Goal: Feedback & Contribution: Leave review/rating

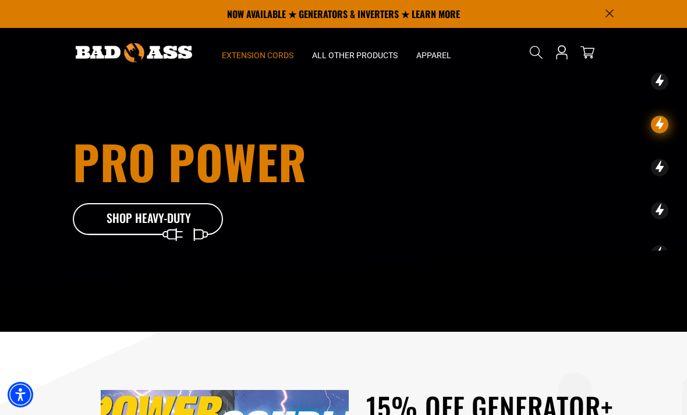
click at [262, 62] on summary "Extension Cords" at bounding box center [258, 52] width 90 height 49
click at [272, 62] on summary "Extension Cords" at bounding box center [258, 52] width 90 height 49
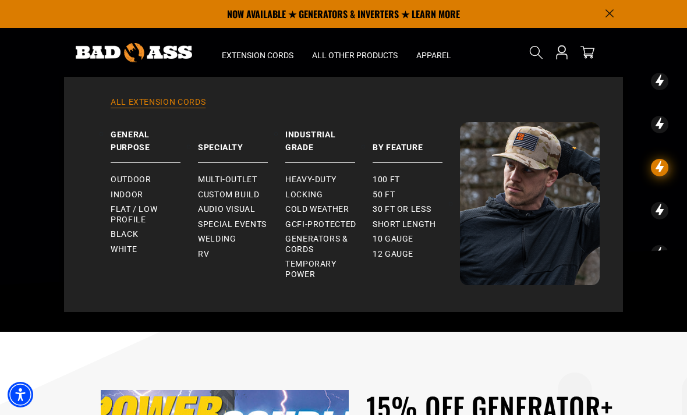
click at [177, 103] on link "All Extension Cords" at bounding box center [343, 110] width 513 height 26
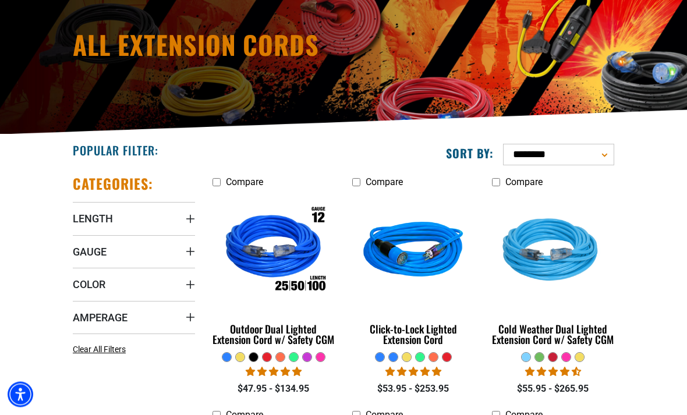
scroll to position [117, 0]
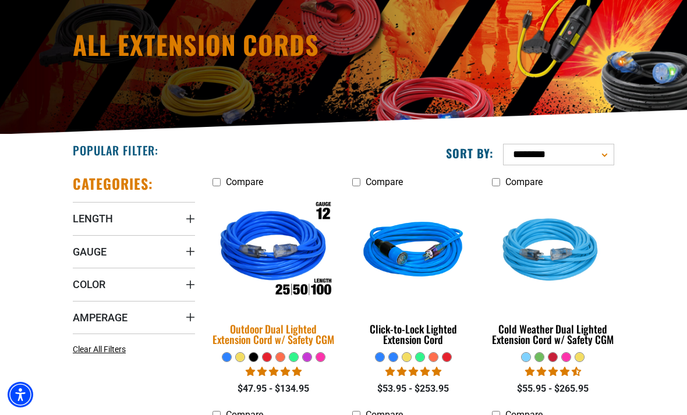
click at [285, 341] on div "Outdoor Dual Lighted Extension Cord w/ Safety CGM" at bounding box center [274, 334] width 122 height 21
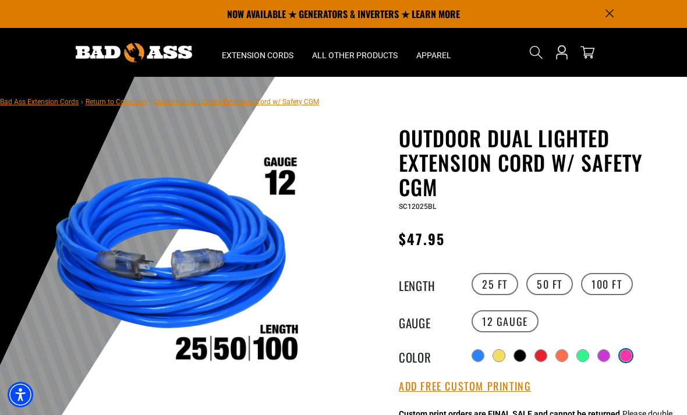
click at [626, 356] on div at bounding box center [626, 356] width 12 height 12
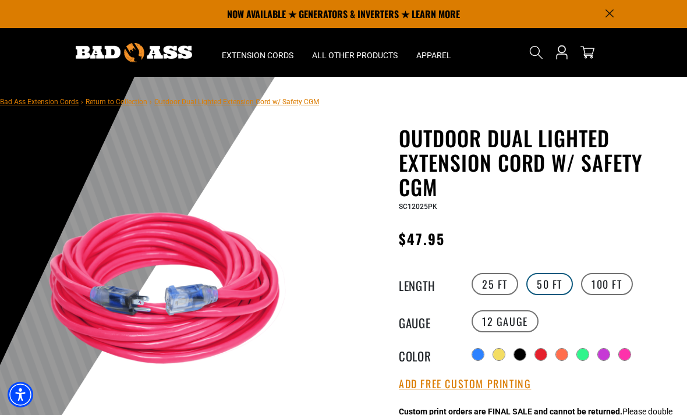
click at [557, 283] on label "50 FT" at bounding box center [550, 284] width 47 height 22
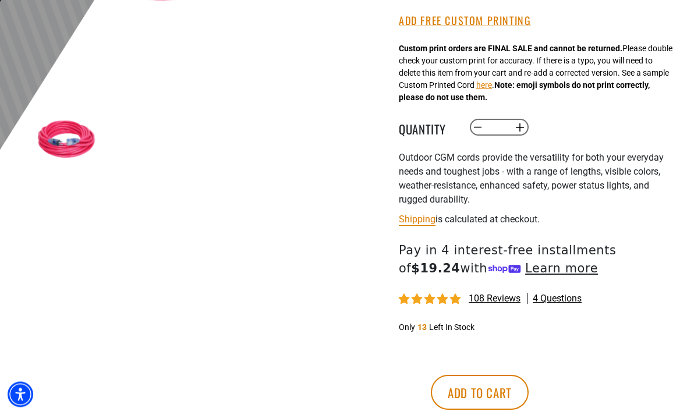
scroll to position [347, 0]
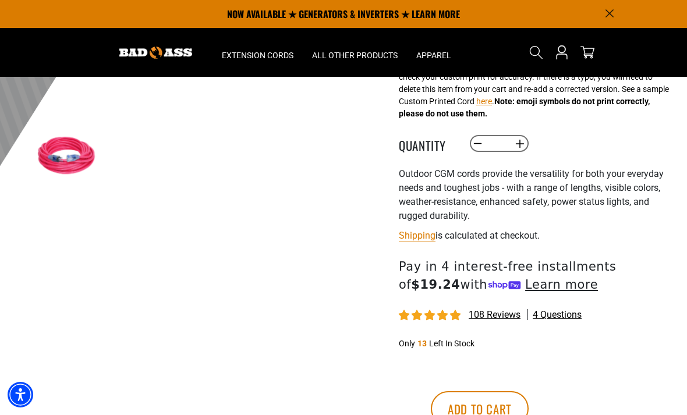
click at [507, 320] on span "108 reviews" at bounding box center [495, 314] width 52 height 11
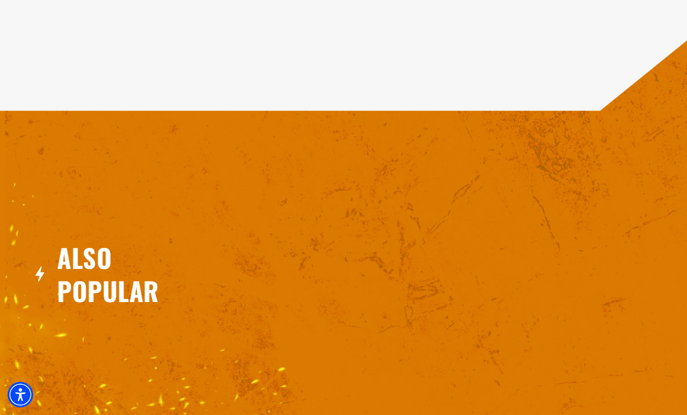
scroll to position [1986, 0]
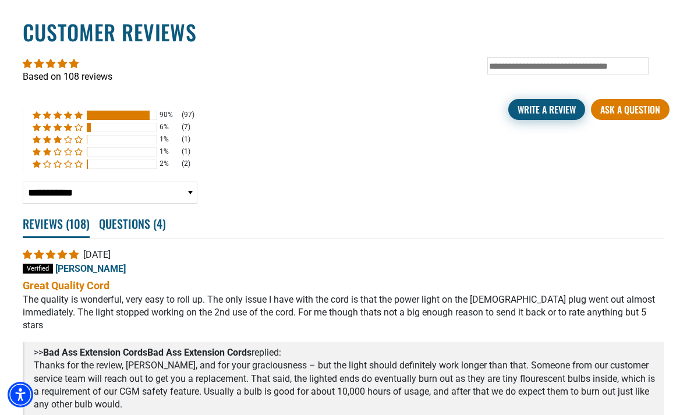
click at [553, 120] on link "Write A Review" at bounding box center [546, 109] width 77 height 21
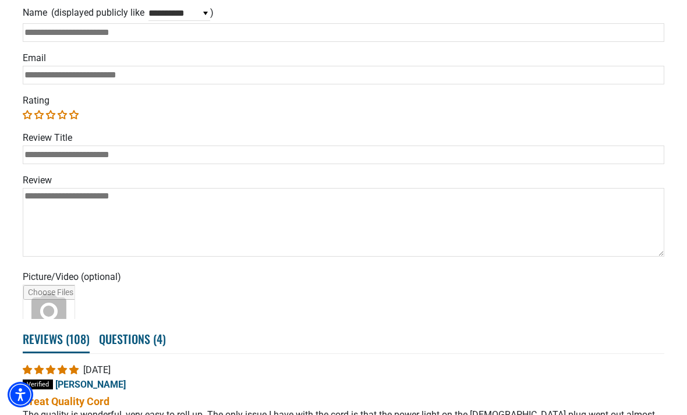
scroll to position [2202, 0]
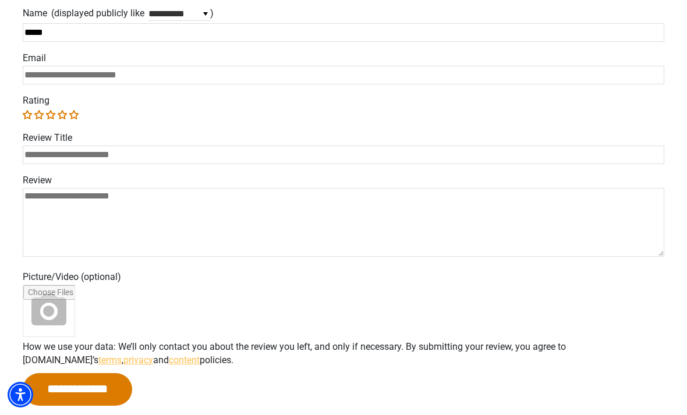
type input "*****"
click at [114, 84] on input "Email" at bounding box center [344, 75] width 642 height 19
type input "**********"
click at [77, 119] on link "5 stars" at bounding box center [73, 114] width 9 height 9
type input "*"
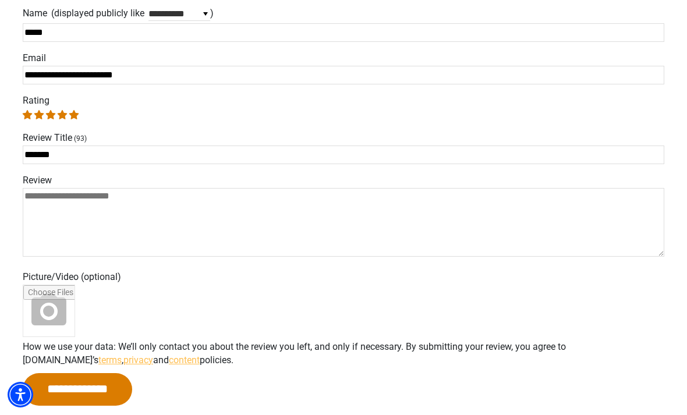
type input "*******"
click at [143, 220] on textarea "Review" at bounding box center [344, 222] width 642 height 69
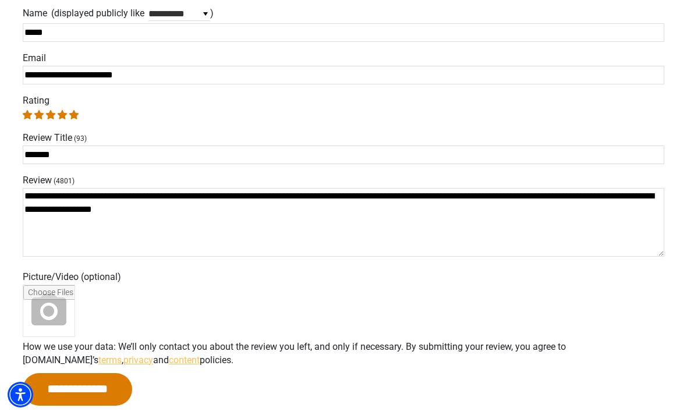
click at [642, 210] on textarea "**********" at bounding box center [344, 222] width 642 height 69
click at [451, 245] on textarea "**********" at bounding box center [344, 222] width 642 height 69
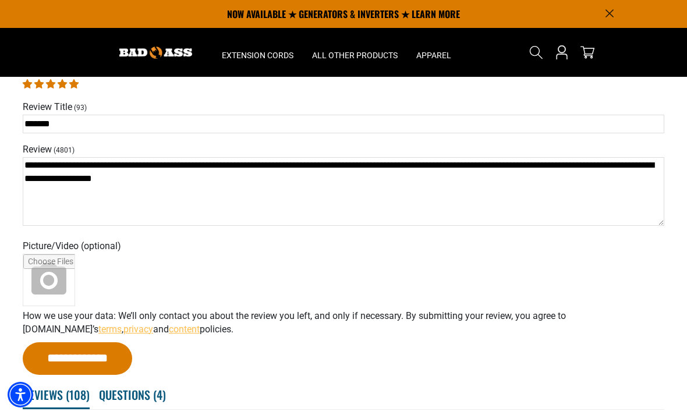
scroll to position [2231, 0]
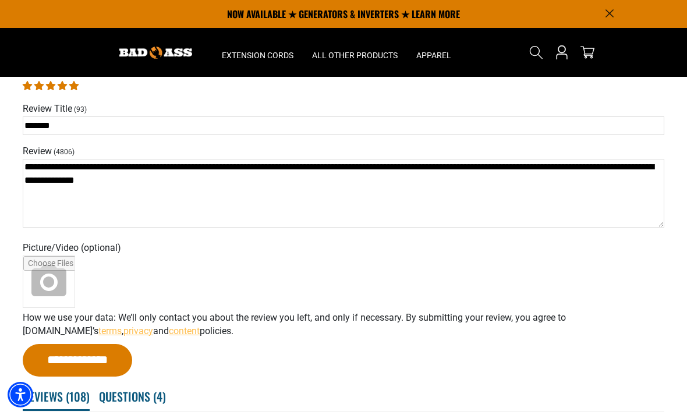
type textarea "**********"
click at [104, 373] on input "**********" at bounding box center [77, 360] width 109 height 33
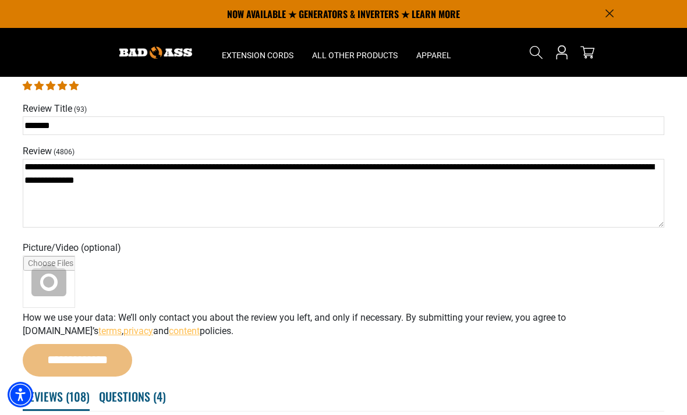
scroll to position [0, 0]
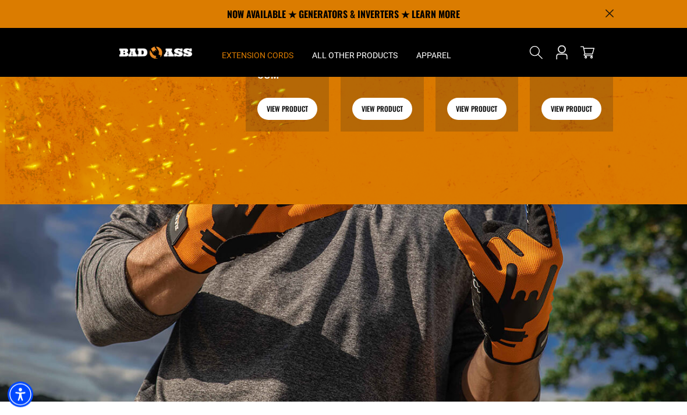
click at [256, 53] on span "Extension Cords" at bounding box center [258, 55] width 72 height 10
click at [260, 48] on summary "Extension Cords" at bounding box center [258, 52] width 90 height 49
click at [262, 52] on span "Extension Cords" at bounding box center [258, 55] width 72 height 10
click at [254, 58] on span "Extension Cords" at bounding box center [258, 55] width 72 height 10
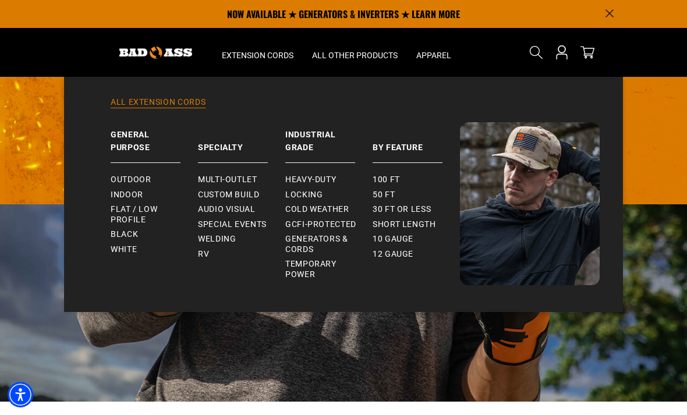
click at [192, 97] on link "All Extension Cords" at bounding box center [343, 110] width 513 height 26
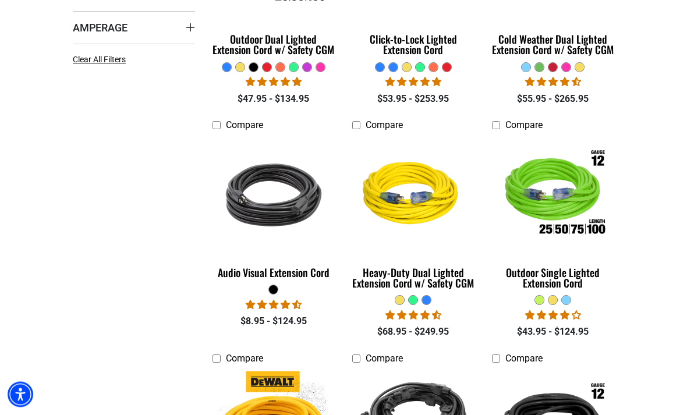
scroll to position [412, 0]
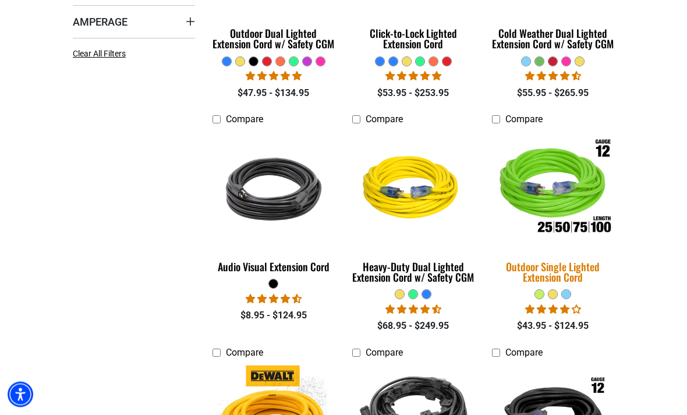
click at [579, 270] on div "Outdoor Single Lighted Extension Cord" at bounding box center [553, 272] width 122 height 21
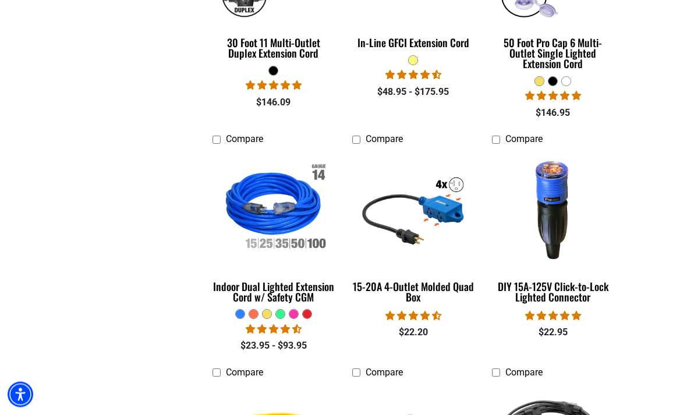
scroll to position [1114, 0]
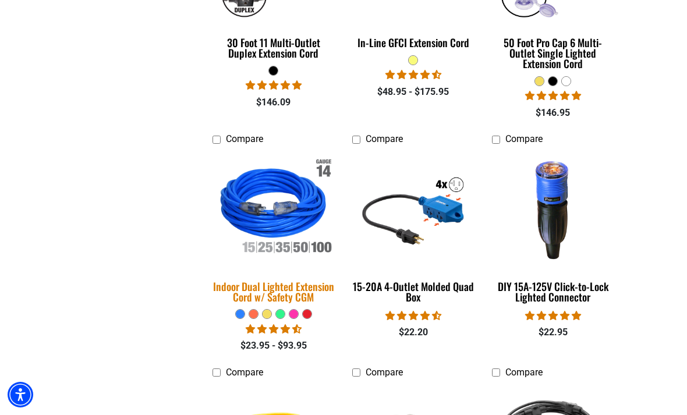
click at [301, 284] on div "Indoor Dual Lighted Extension Cord w/ Safety CGM" at bounding box center [274, 291] width 122 height 21
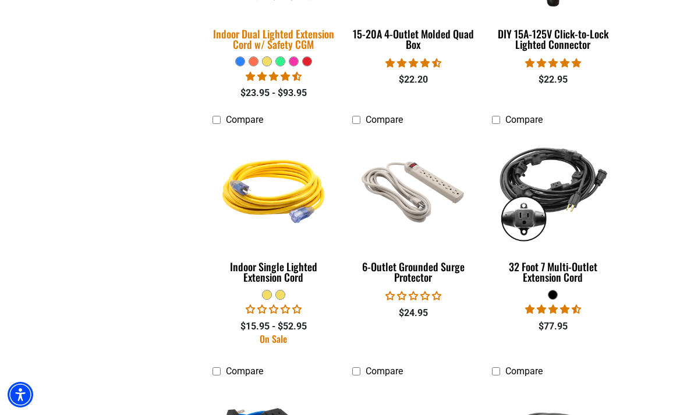
scroll to position [1370, 0]
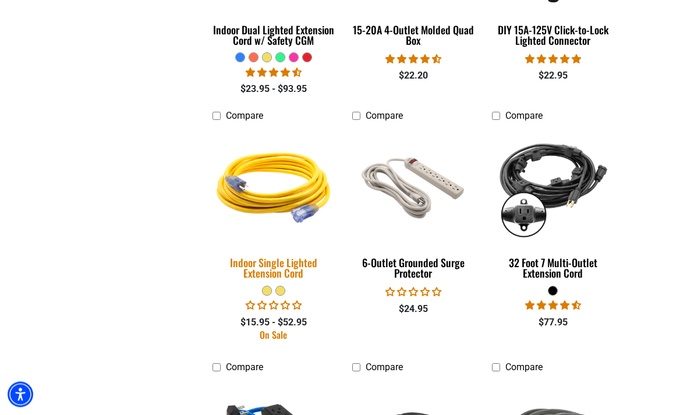
click at [294, 261] on div "Indoor Single Lighted Extension Cord" at bounding box center [274, 268] width 122 height 21
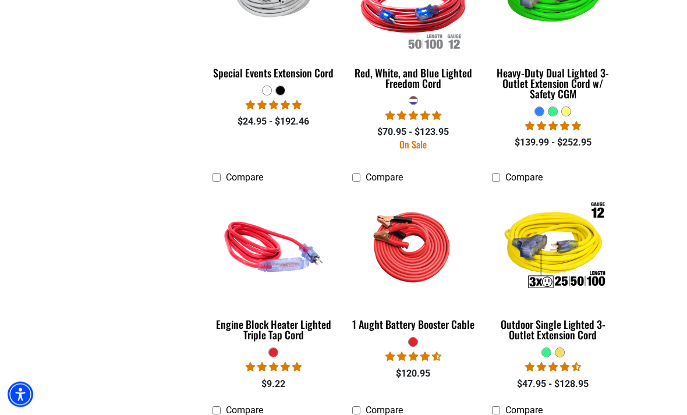
scroll to position [2046, 0]
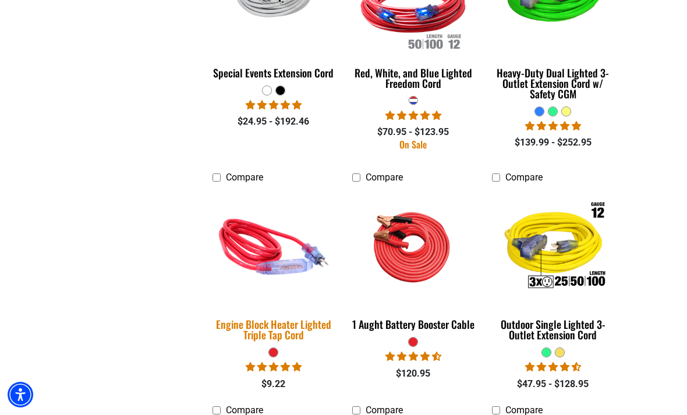
click at [305, 322] on div "Engine Block Heater Lighted Triple Tap Cord" at bounding box center [274, 329] width 122 height 21
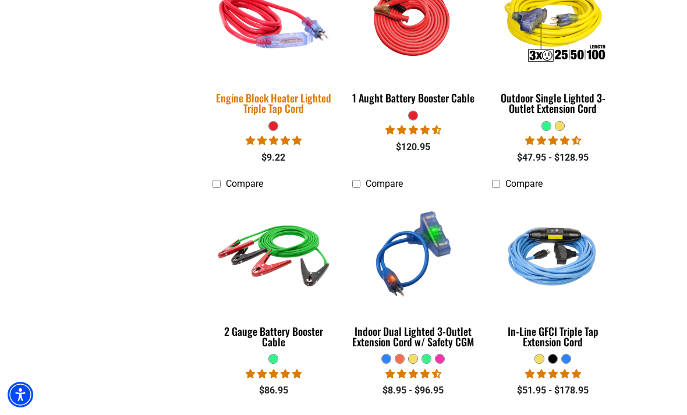
scroll to position [2273, 0]
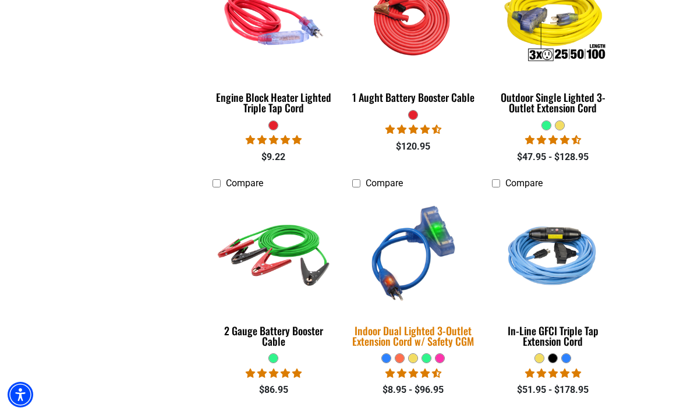
click at [464, 328] on div "Indoor Dual Lighted 3-Outlet Extension Cord w/ Safety CGM" at bounding box center [413, 336] width 122 height 21
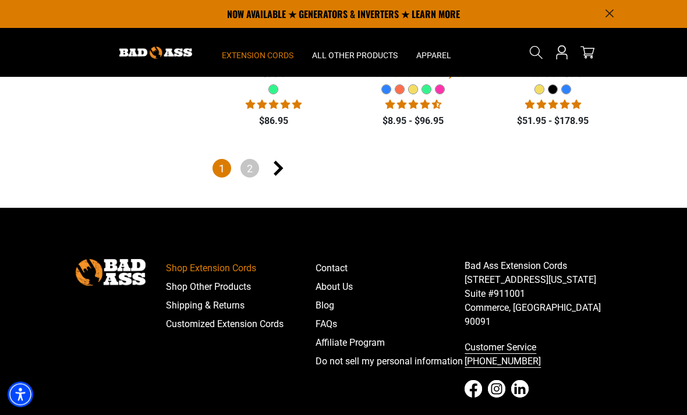
scroll to position [2542, 0]
click at [283, 167] on icon "Next page" at bounding box center [279, 168] width 10 height 15
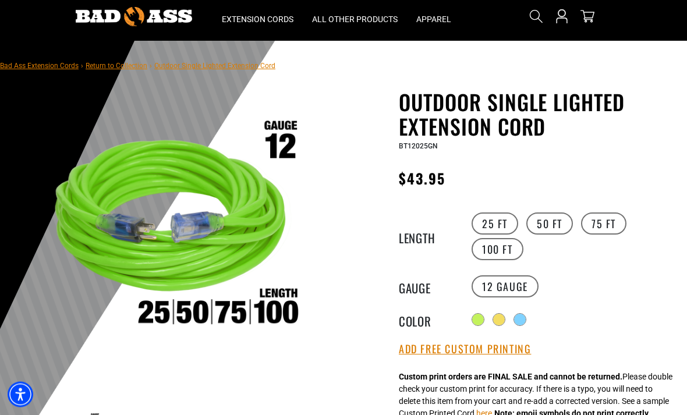
scroll to position [36, 0]
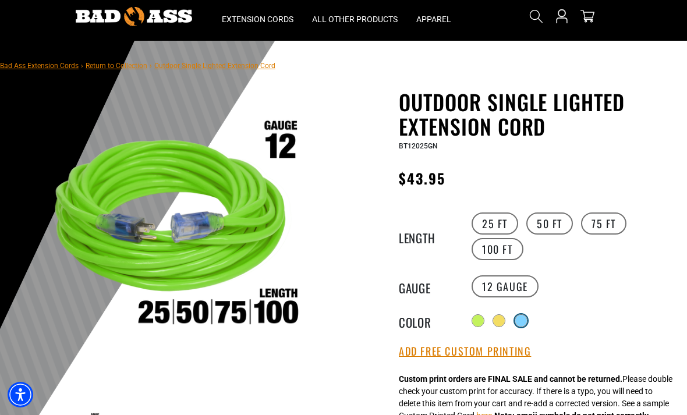
click at [527, 320] on div at bounding box center [521, 321] width 12 height 12
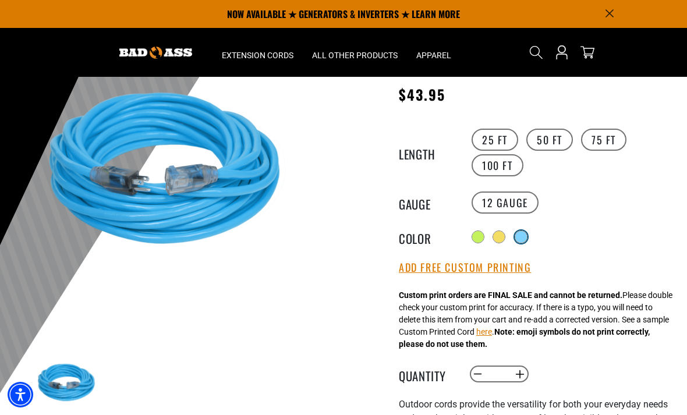
scroll to position [118, 0]
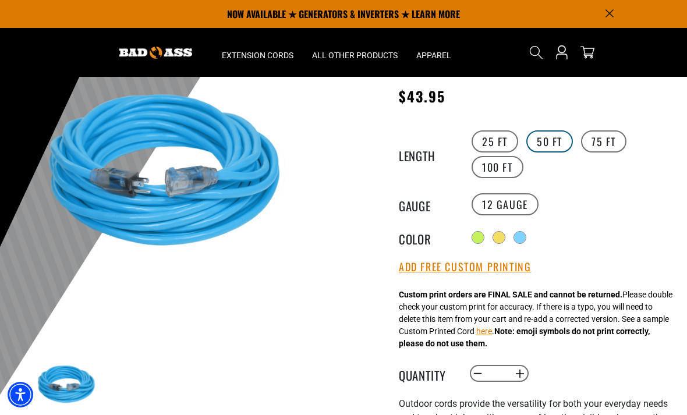
click at [542, 143] on label "50 FT" at bounding box center [550, 141] width 47 height 22
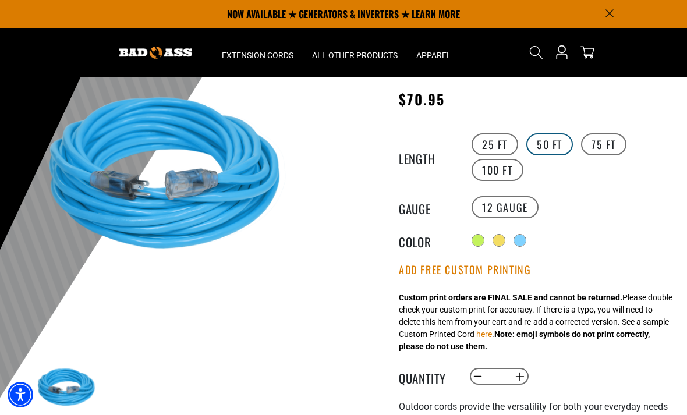
scroll to position [115, 0]
click at [607, 150] on label "75 FT" at bounding box center [603, 145] width 45 height 22
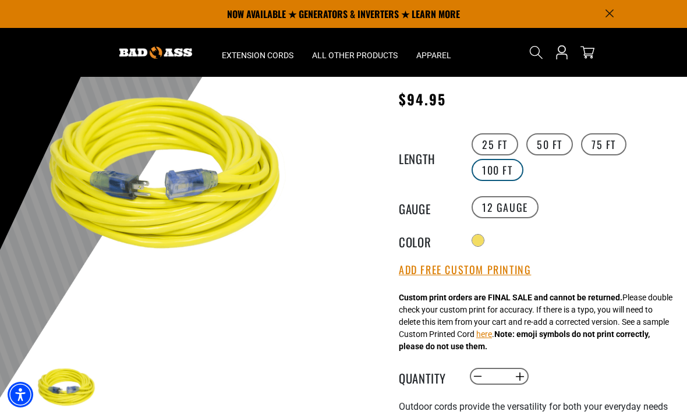
click at [506, 178] on label "100 FT" at bounding box center [498, 170] width 52 height 22
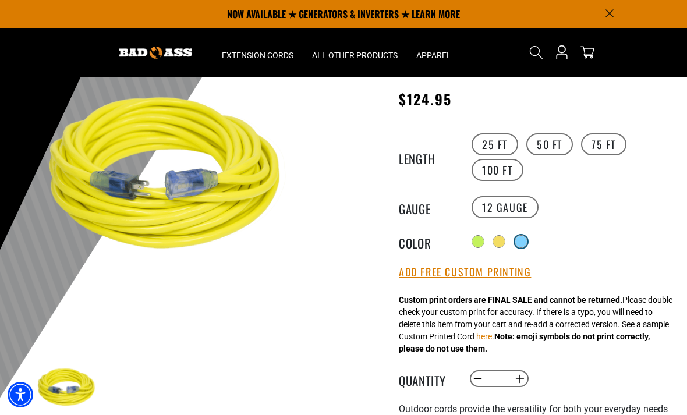
click at [527, 241] on div at bounding box center [521, 242] width 12 height 12
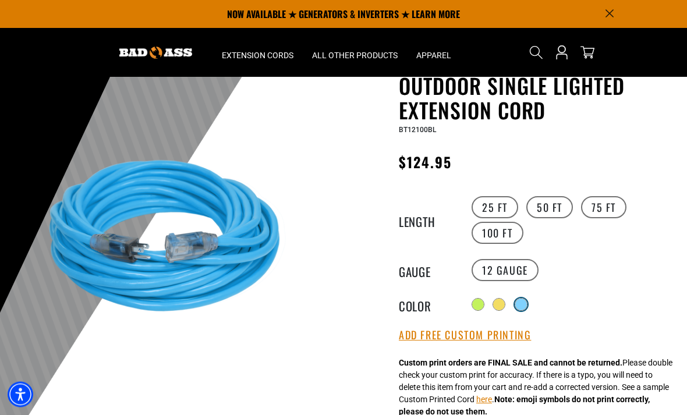
scroll to position [40, 0]
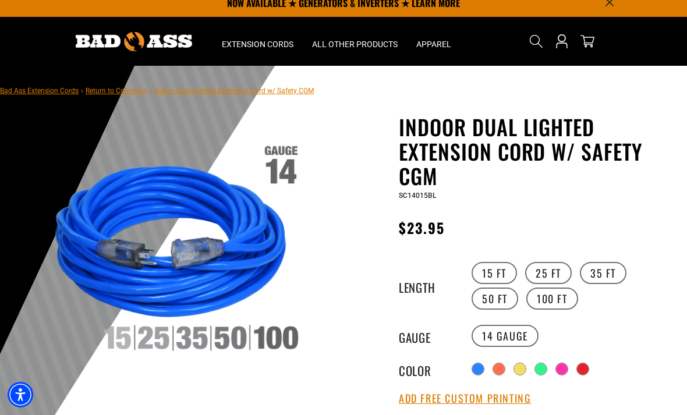
scroll to position [12, 0]
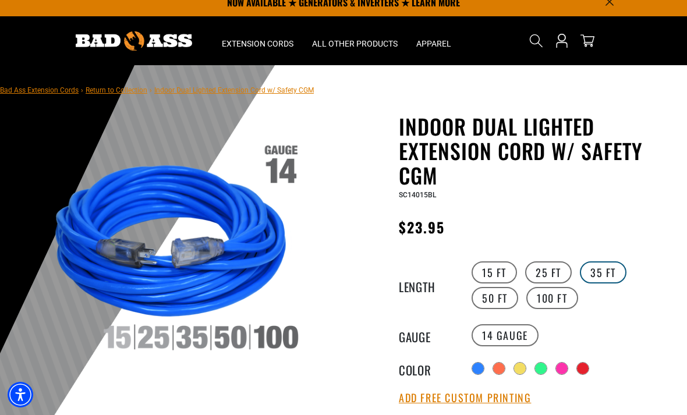
click at [603, 274] on label "35 FT" at bounding box center [603, 273] width 47 height 22
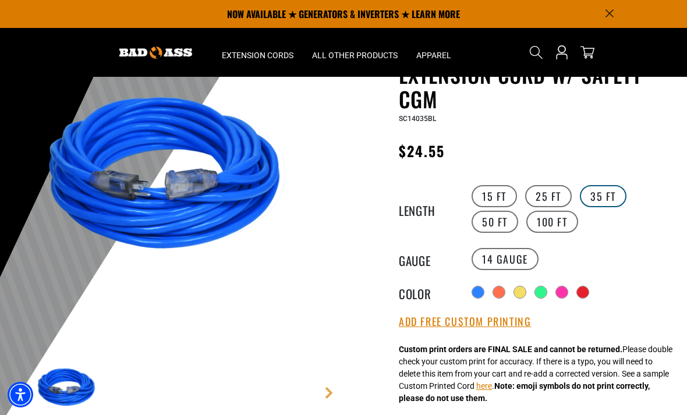
scroll to position [83, 0]
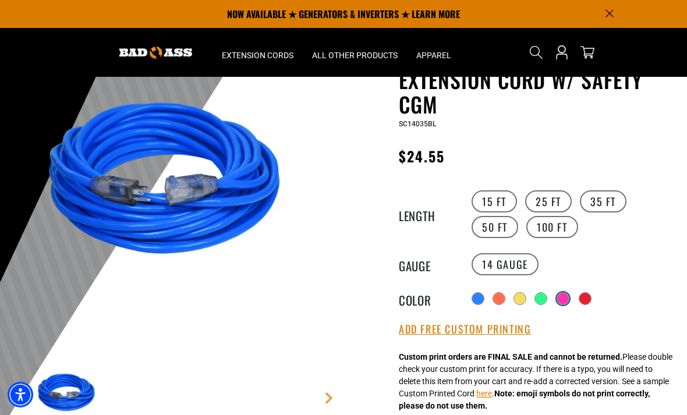
click at [567, 296] on div at bounding box center [563, 299] width 12 height 12
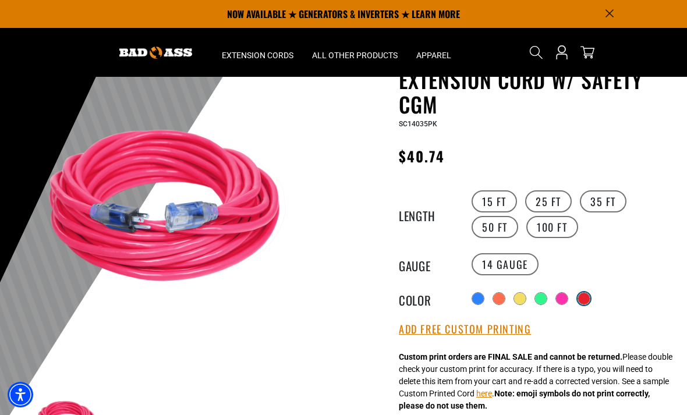
click at [590, 293] on div at bounding box center [584, 299] width 12 height 12
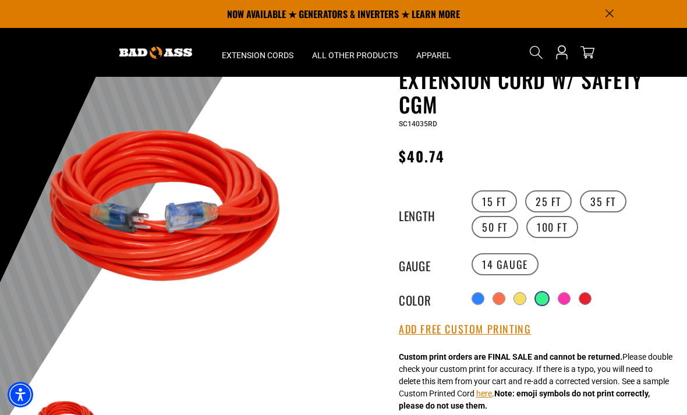
click at [537, 296] on div at bounding box center [542, 299] width 12 height 12
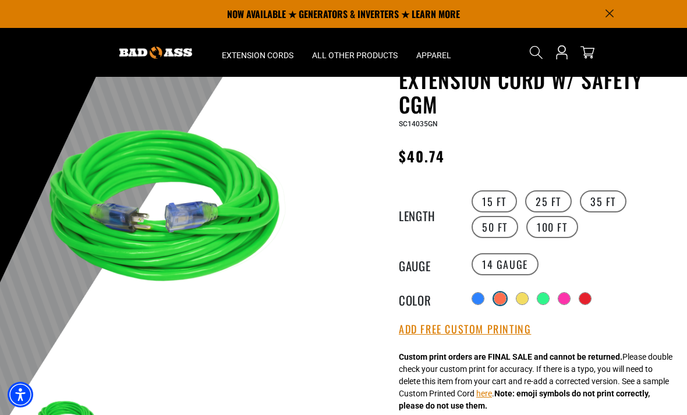
click at [499, 295] on div at bounding box center [500, 299] width 12 height 12
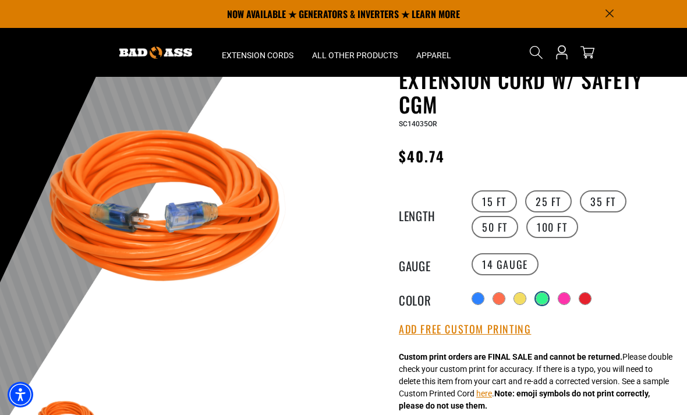
click at [548, 297] on div at bounding box center [542, 299] width 12 height 12
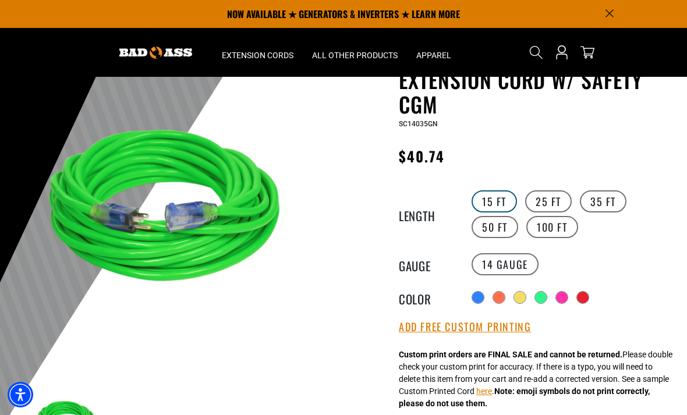
click at [510, 194] on label "15 FT" at bounding box center [494, 201] width 45 height 22
click at [604, 202] on label "35 FT" at bounding box center [603, 201] width 47 height 22
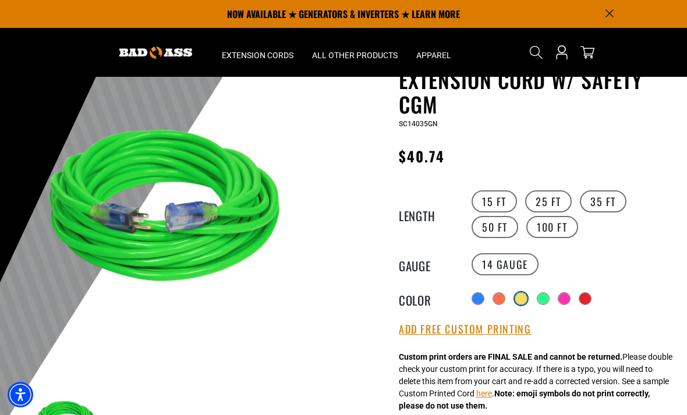
click at [525, 296] on div at bounding box center [521, 299] width 12 height 12
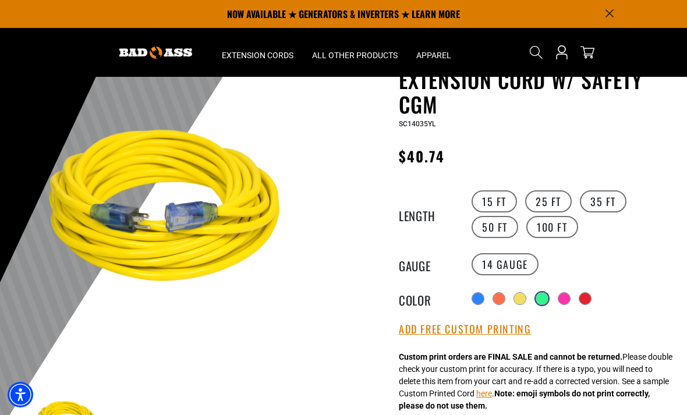
click at [548, 296] on div at bounding box center [542, 299] width 12 height 12
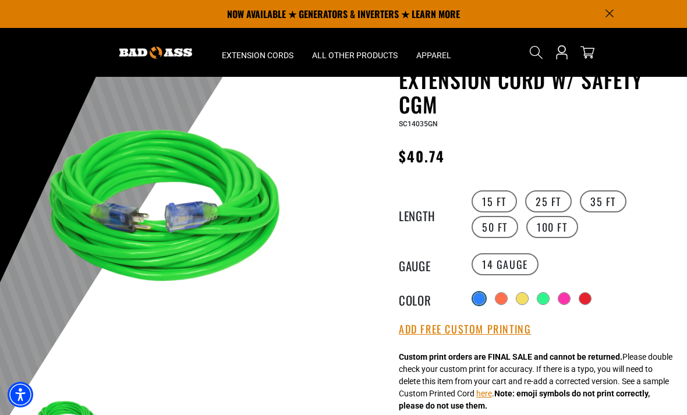
click at [478, 297] on div at bounding box center [480, 299] width 12 height 12
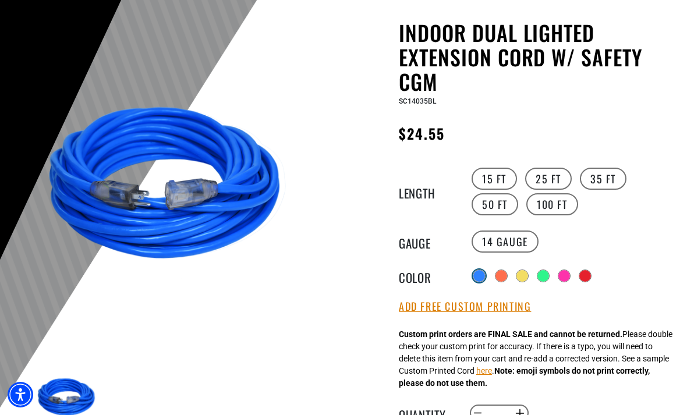
scroll to position [106, 0]
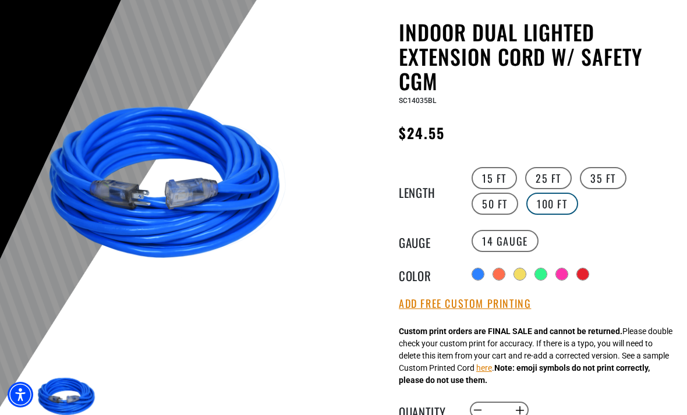
click at [553, 203] on label "100 FT" at bounding box center [553, 204] width 52 height 22
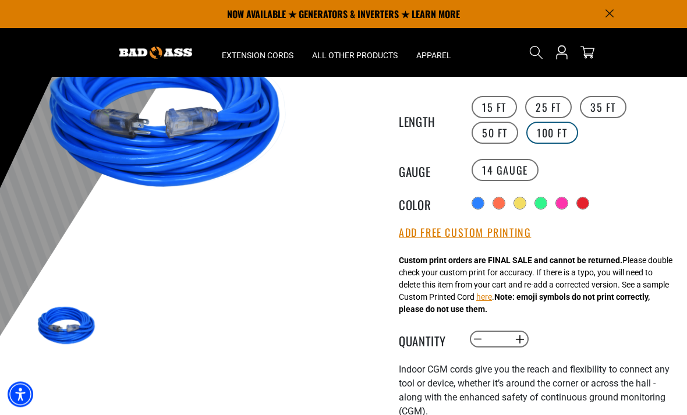
scroll to position [169, 0]
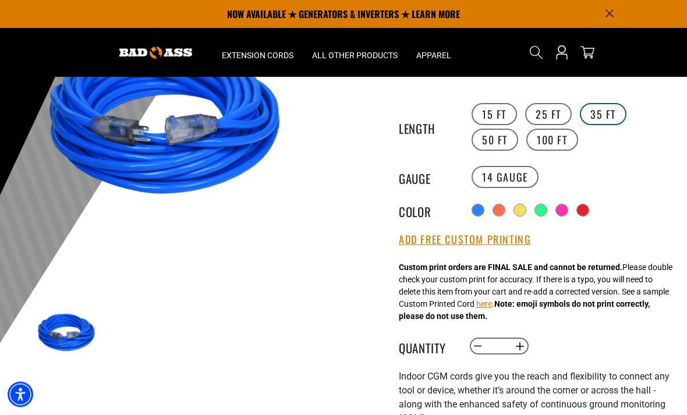
click at [599, 112] on label "35 FT" at bounding box center [603, 115] width 47 height 22
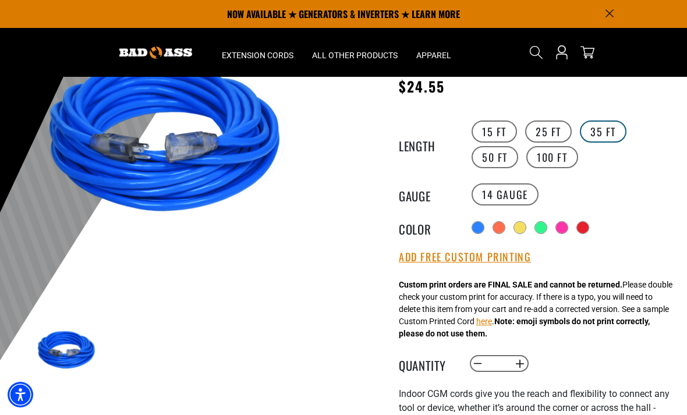
scroll to position [144, 0]
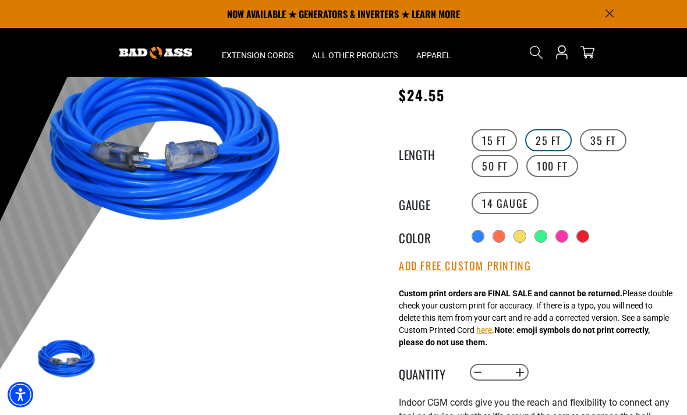
click at [549, 136] on label "25 FT" at bounding box center [548, 140] width 47 height 22
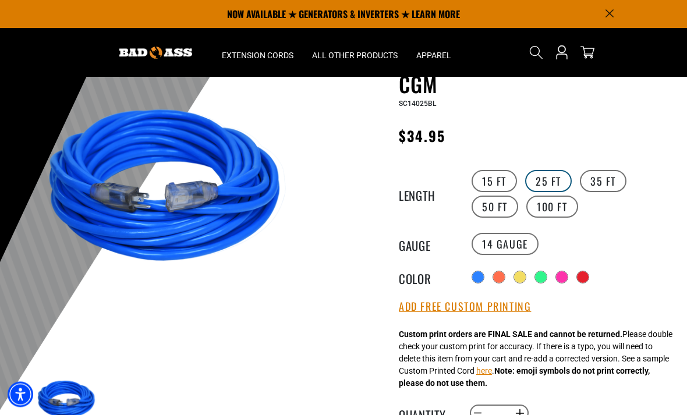
scroll to position [100, 0]
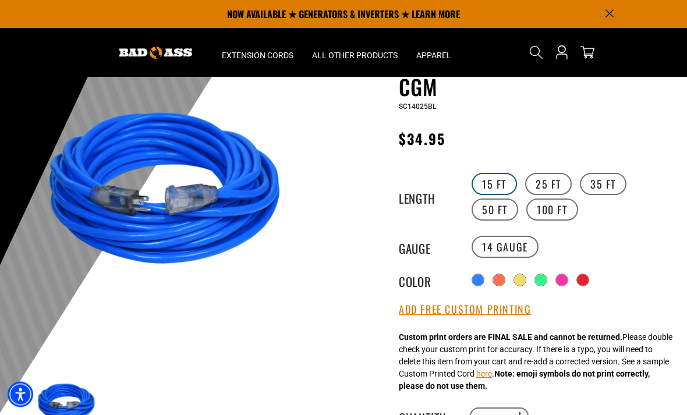
click at [511, 180] on label "15 FT" at bounding box center [494, 185] width 45 height 22
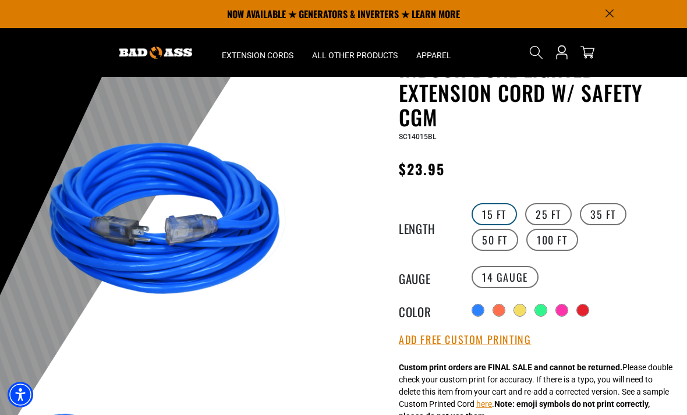
scroll to position [69, 0]
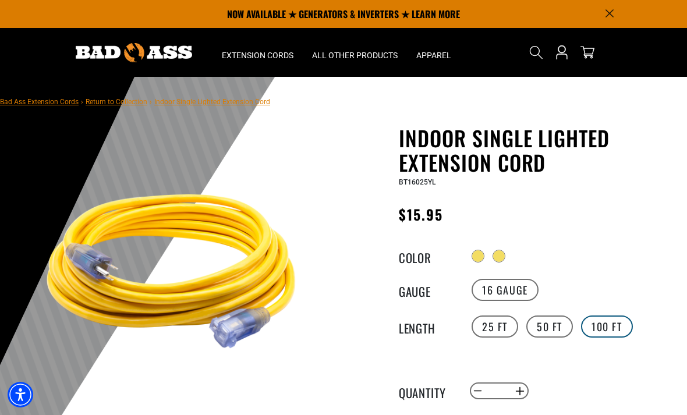
click at [606, 326] on label "100 FT" at bounding box center [607, 327] width 52 height 22
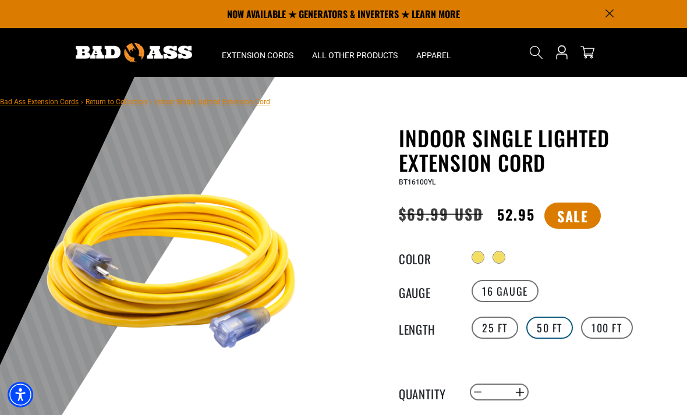
click at [562, 327] on label "50 FT" at bounding box center [550, 328] width 47 height 22
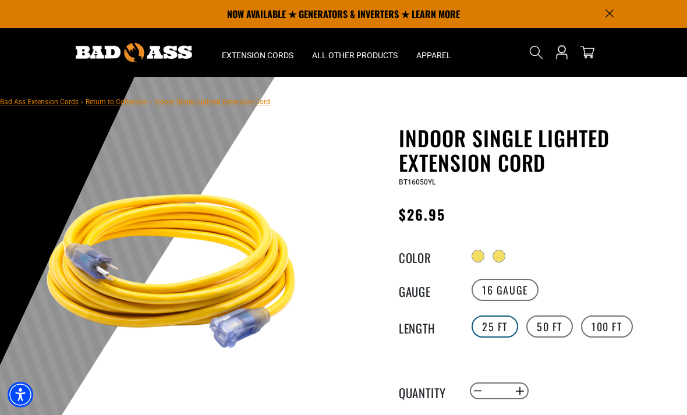
click at [499, 328] on label "25 FT" at bounding box center [495, 327] width 47 height 22
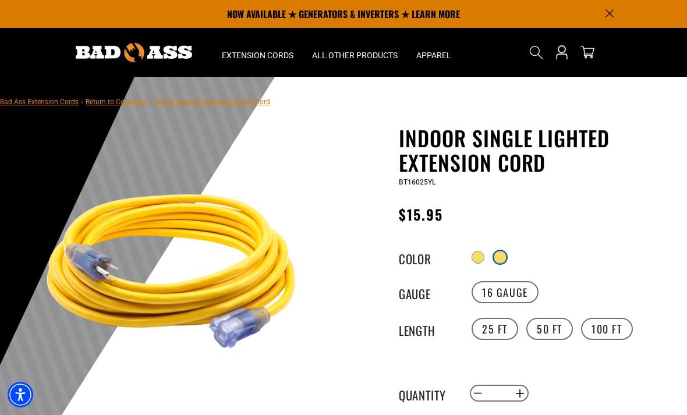
click at [506, 252] on div at bounding box center [500, 258] width 12 height 12
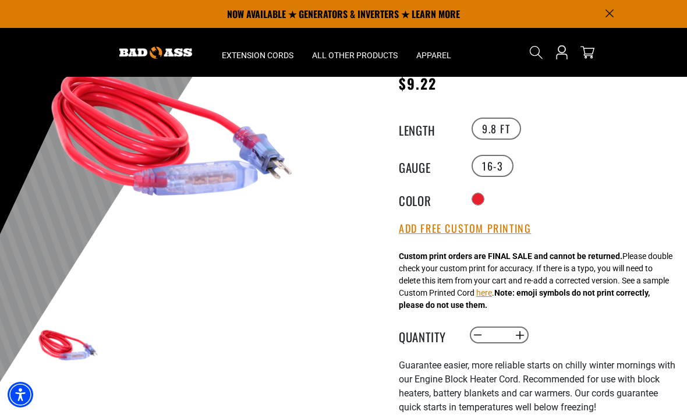
scroll to position [130, 0]
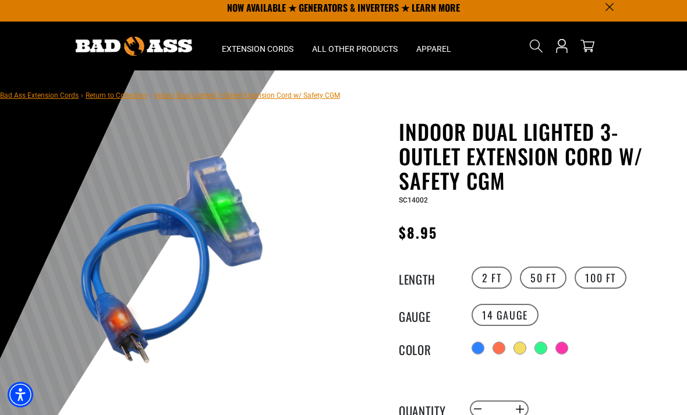
scroll to position [8, 0]
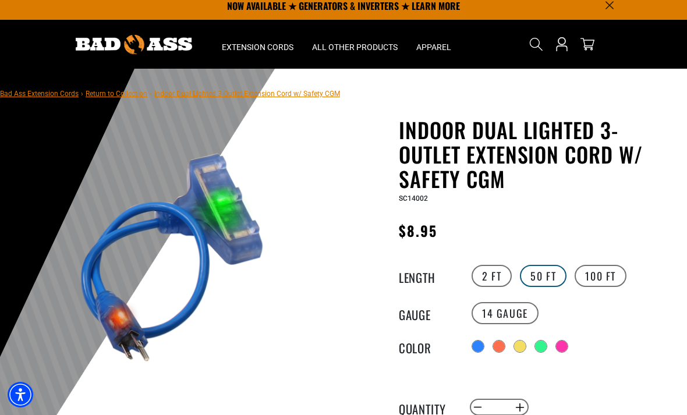
click at [552, 278] on label "50 FT" at bounding box center [543, 276] width 47 height 22
click at [496, 275] on label "2 FT" at bounding box center [492, 276] width 40 height 22
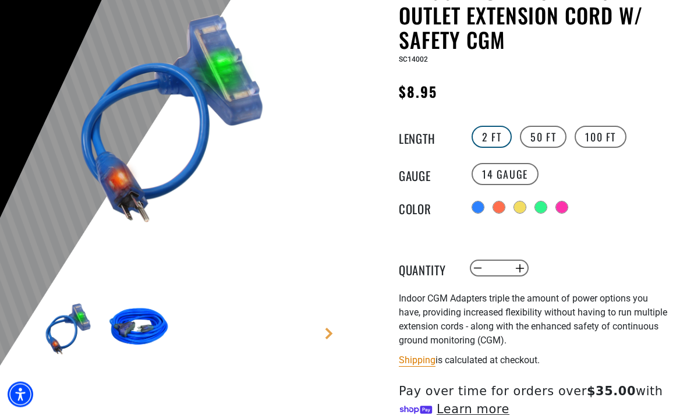
scroll to position [147, 0]
click at [544, 136] on label "50 FT" at bounding box center [543, 137] width 47 height 22
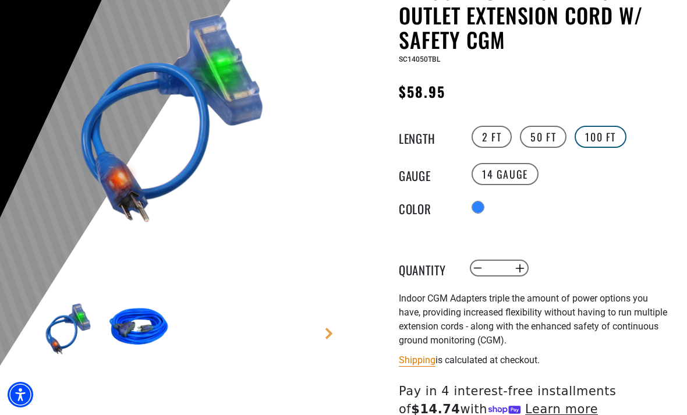
click at [603, 147] on label "100 FT" at bounding box center [601, 137] width 52 height 22
click at [501, 144] on label "2 FT" at bounding box center [492, 137] width 40 height 22
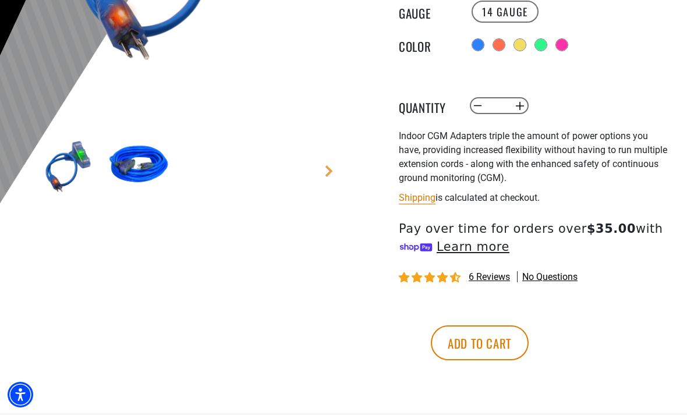
scroll to position [411, 0]
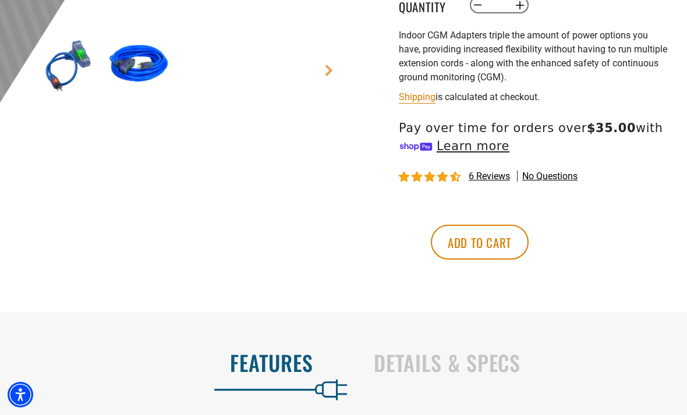
click at [501, 178] on span "6 reviews" at bounding box center [489, 176] width 41 height 11
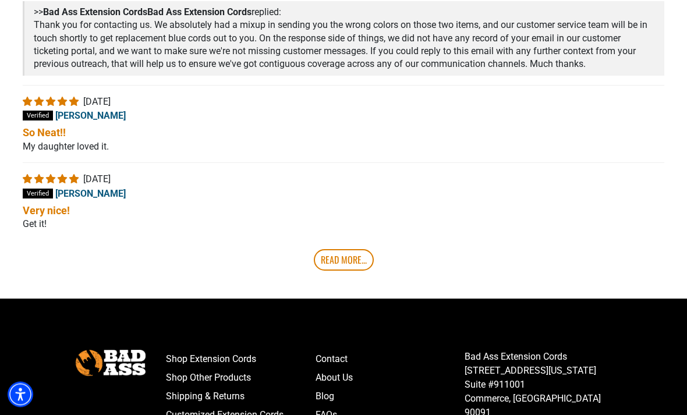
scroll to position [2252, 0]
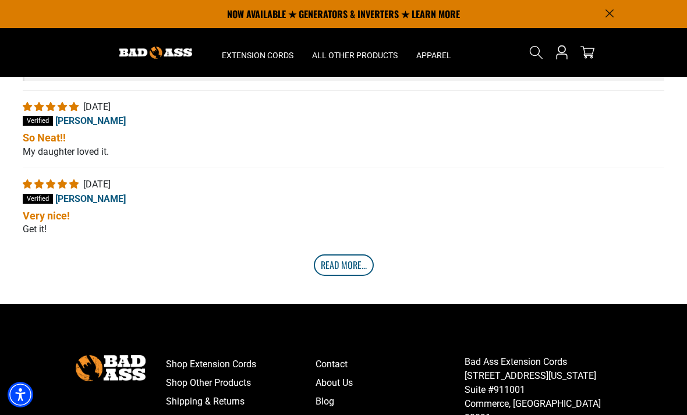
click at [335, 275] on link "Read More..." at bounding box center [344, 265] width 60 height 21
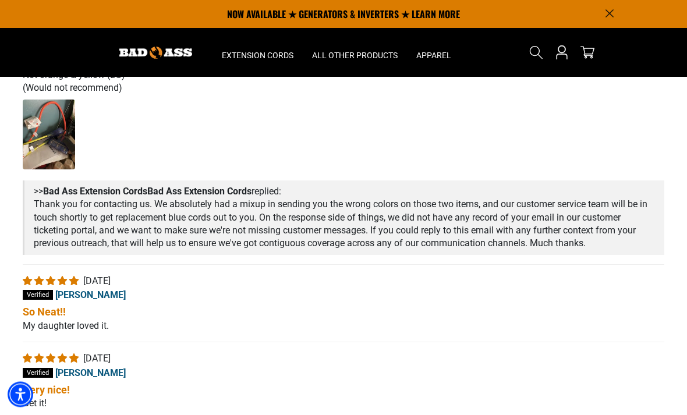
scroll to position [2073, 0]
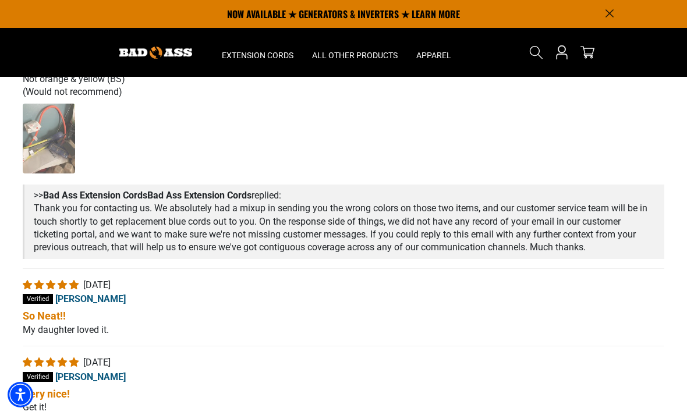
click at [46, 172] on img "Link to user picture 1 - open in a new tab" at bounding box center [49, 139] width 52 height 70
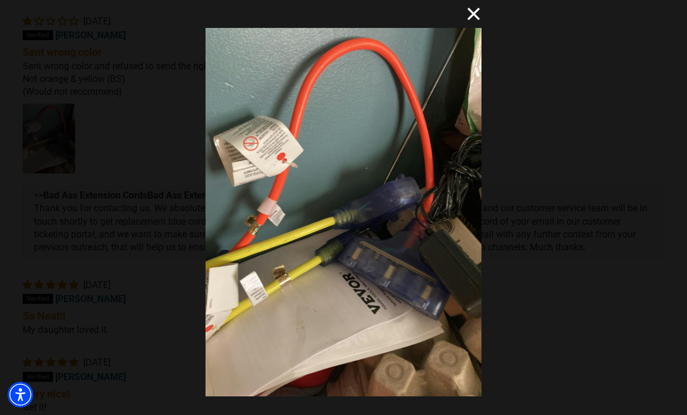
click at [482, 14] on button "×" at bounding box center [468, 14] width 28 height 28
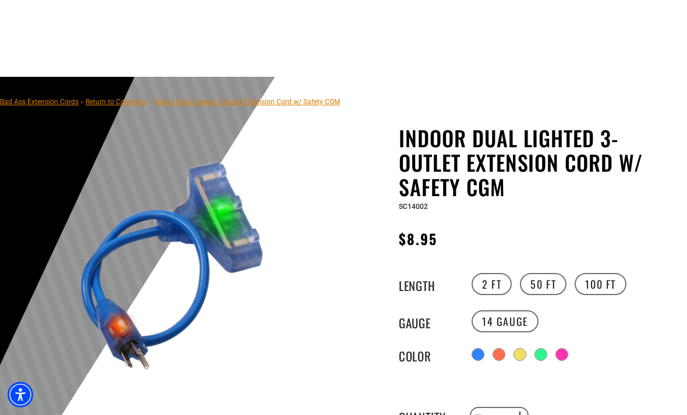
scroll to position [2073, 0]
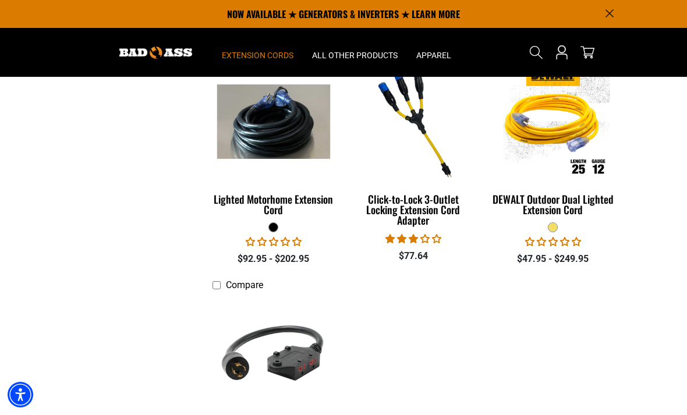
scroll to position [1412, 0]
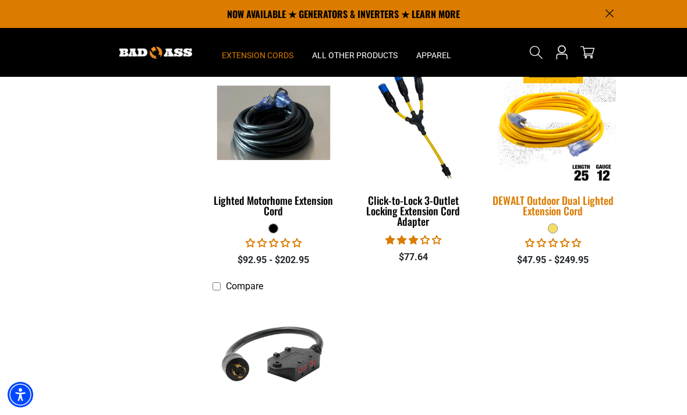
click at [585, 211] on div "DEWALT Outdoor Dual Lighted Extension Cord" at bounding box center [553, 205] width 122 height 21
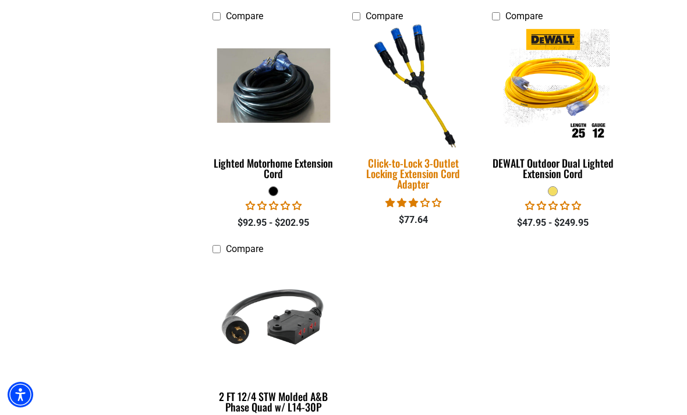
click at [417, 169] on div "Click-to-Lock 3-Outlet Locking Extension Cord Adapter" at bounding box center [413, 173] width 122 height 31
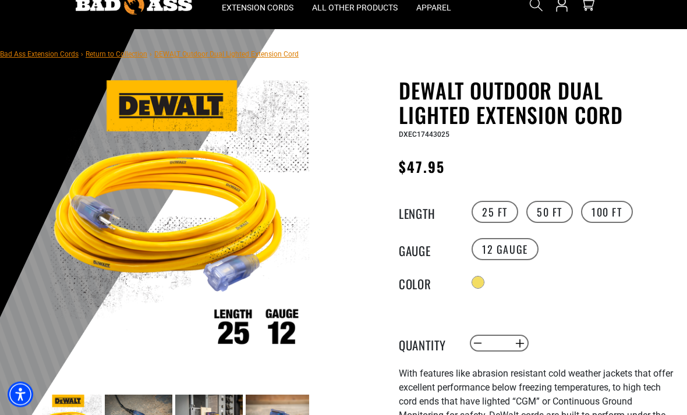
scroll to position [48, 0]
click at [554, 218] on label "50 FT" at bounding box center [550, 212] width 47 height 22
click at [618, 213] on label "100 FT" at bounding box center [607, 212] width 52 height 22
click at [554, 218] on label "50 FT" at bounding box center [550, 212] width 47 height 22
click at [584, 249] on label "10 Gauge products.product.variant_sold_out_or_unavailable" at bounding box center [580, 249] width 67 height 22
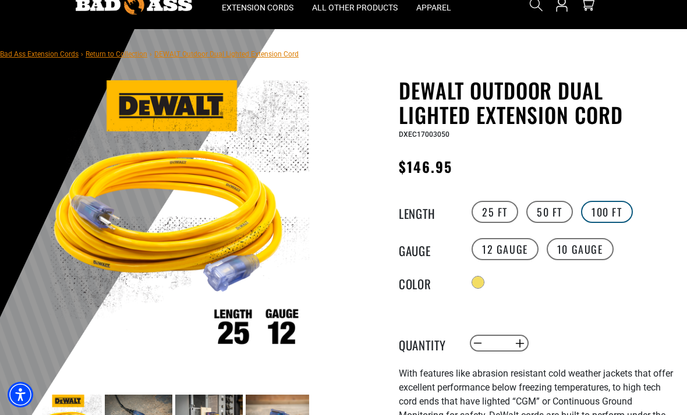
click at [615, 217] on label "100 FT" at bounding box center [607, 212] width 52 height 22
click at [553, 216] on label "50 FT" at bounding box center [550, 212] width 47 height 22
click at [520, 251] on label "12 Gauge" at bounding box center [505, 249] width 67 height 22
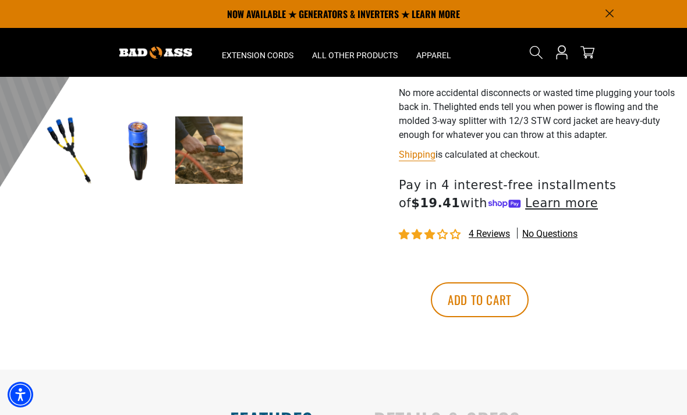
scroll to position [317, 0]
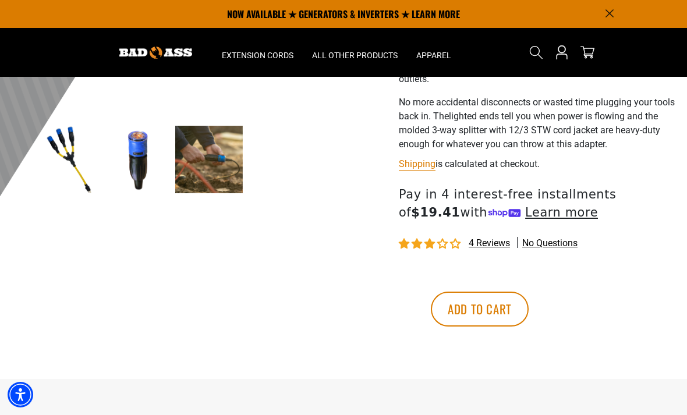
click at [500, 240] on span "4 reviews" at bounding box center [489, 243] width 41 height 11
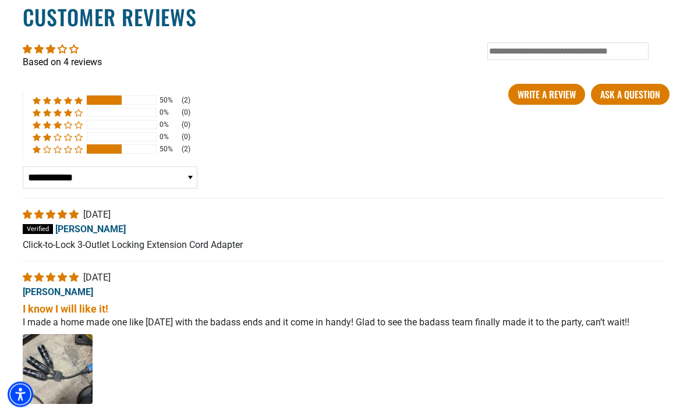
scroll to position [1961, 0]
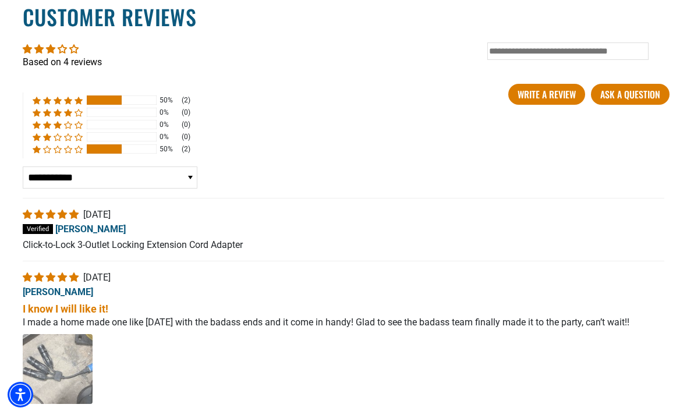
click at [62, 368] on img "Link to user picture 1 - open in a new tab" at bounding box center [58, 369] width 70 height 70
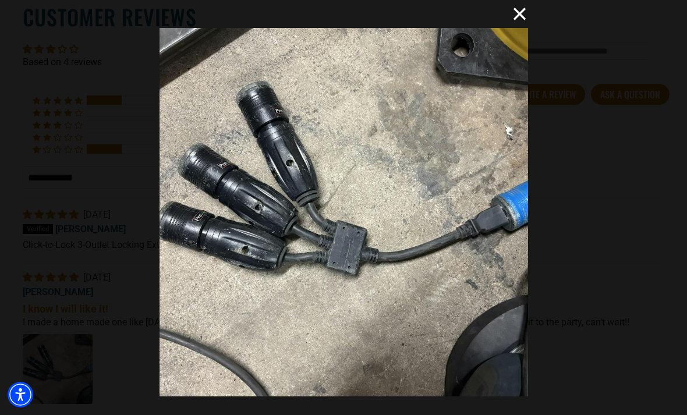
click at [527, 21] on button "×" at bounding box center [514, 14] width 28 height 28
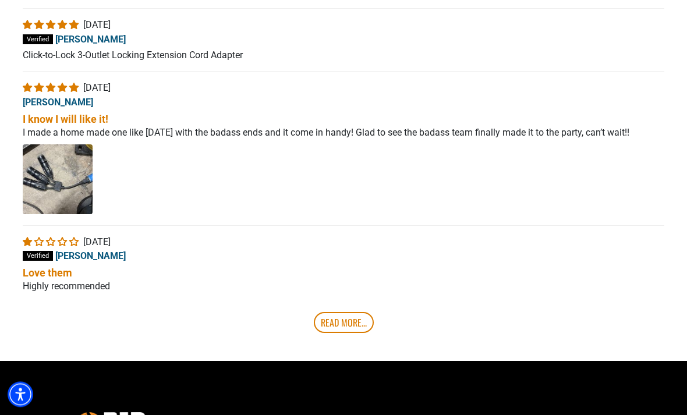
scroll to position [2151, 0]
click at [346, 320] on link "Read More..." at bounding box center [344, 322] width 60 height 21
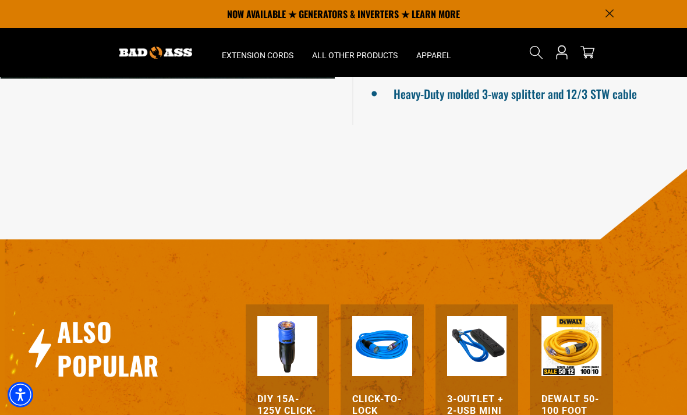
scroll to position [1125, 0]
